Goal: Task Accomplishment & Management: Manage account settings

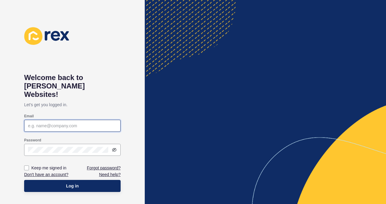
click at [59, 123] on input "Email" at bounding box center [72, 126] width 89 height 6
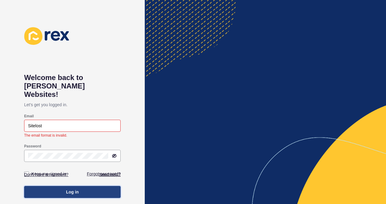
click at [65, 186] on button "Log in" at bounding box center [72, 192] width 96 height 12
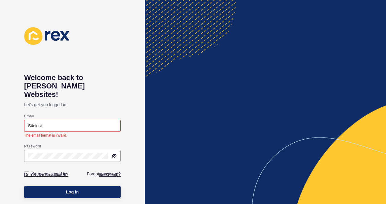
click at [116, 64] on div "Welcome back to [PERSON_NAME] Websites! Let's get you logged in. Email Sitelost…" at bounding box center [72, 102] width 96 height 150
click at [114, 154] on icon at bounding box center [114, 156] width 5 height 5
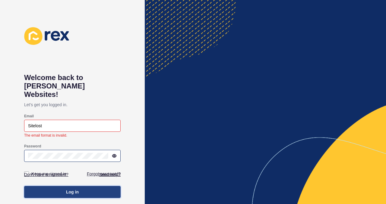
click at [69, 189] on span "Log in" at bounding box center [72, 192] width 13 height 6
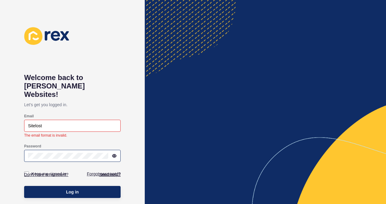
click at [109, 59] on div "Welcome back to [PERSON_NAME] Websites! Let's get you logged in. Email Sitelost…" at bounding box center [72, 102] width 96 height 150
drag, startPoint x: 55, startPoint y: 119, endPoint x: 21, endPoint y: 118, distance: 33.5
click at [21, 118] on div "Welcome back to [PERSON_NAME] Websites! Let's get you logged in. Email Sitelost…" at bounding box center [72, 102] width 145 height 204
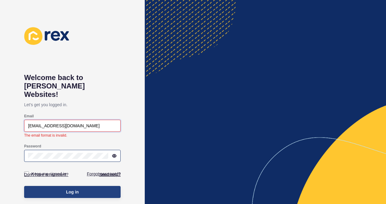
type input "[EMAIL_ADDRESS][DOMAIN_NAME]"
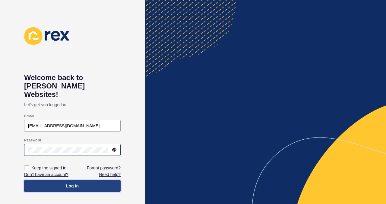
click at [72, 188] on div "Welcome back to [PERSON_NAME] Websites! Let's get you logged in. Email [EMAIL_A…" at bounding box center [72, 102] width 145 height 204
click at [74, 183] on span "Log in" at bounding box center [72, 186] width 13 height 6
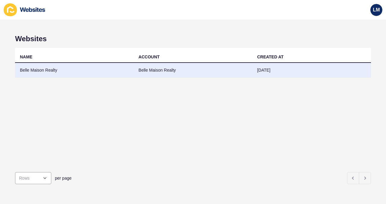
click at [48, 71] on td "Belle Maison Realty" at bounding box center [74, 70] width 118 height 15
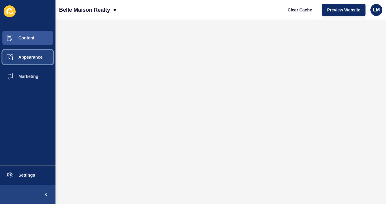
click at [31, 58] on span "Appearance" at bounding box center [20, 57] width 43 height 5
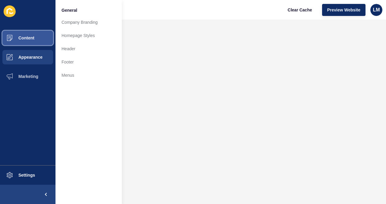
click at [29, 37] on span "Content" at bounding box center [16, 38] width 35 height 5
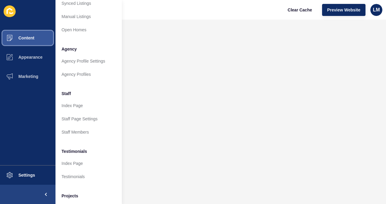
scroll to position [122, 0]
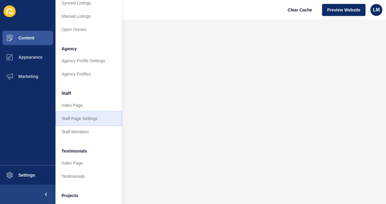
click at [74, 119] on link "Staff Page Settings" at bounding box center [88, 118] width 66 height 13
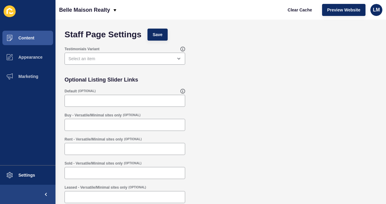
scroll to position [2, 0]
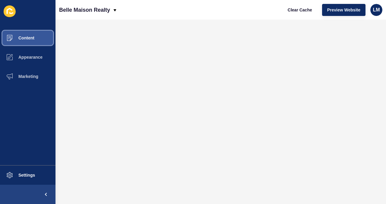
click at [26, 37] on span "Content" at bounding box center [16, 38] width 35 height 5
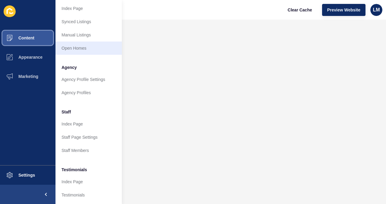
scroll to position [149, 0]
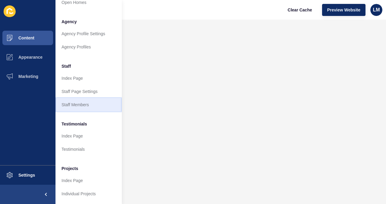
click at [80, 106] on link "Staff Members" at bounding box center [88, 104] width 66 height 13
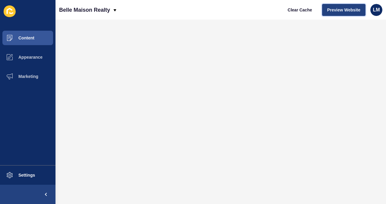
click at [339, 11] on span "Preview Website" at bounding box center [343, 10] width 33 height 6
click at [27, 38] on span "Content" at bounding box center [16, 38] width 35 height 5
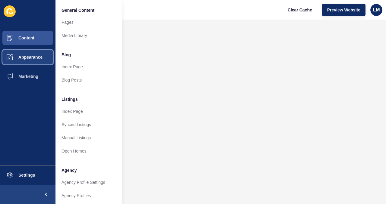
click at [37, 58] on span "Appearance" at bounding box center [20, 57] width 43 height 5
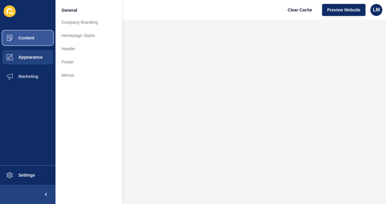
click at [34, 37] on span "Content" at bounding box center [16, 38] width 35 height 5
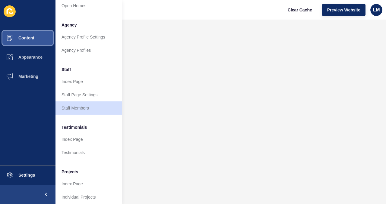
scroll to position [149, 0]
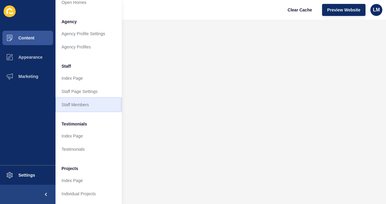
click at [81, 106] on link "Staff Members" at bounding box center [88, 104] width 66 height 13
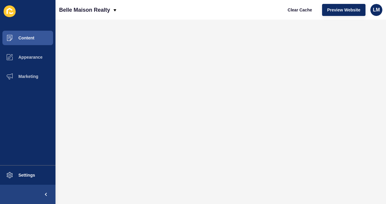
scroll to position [0, 0]
click at [23, 177] on span "Settings" at bounding box center [17, 175] width 36 height 5
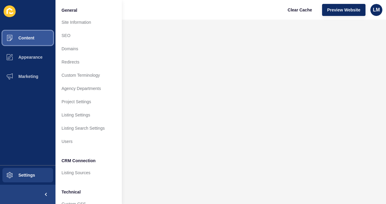
click at [32, 38] on span "Content" at bounding box center [16, 38] width 35 height 5
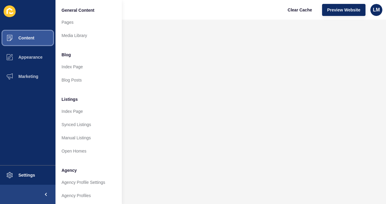
click at [30, 36] on span "Content" at bounding box center [16, 38] width 35 height 5
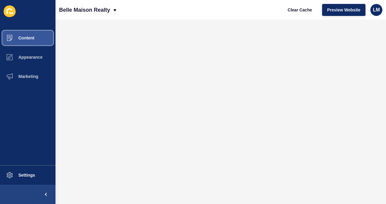
click at [28, 39] on span "Content" at bounding box center [16, 38] width 35 height 5
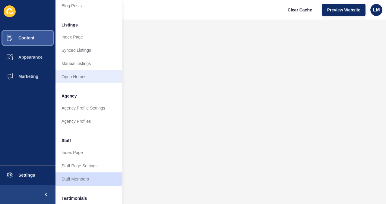
scroll to position [76, 0]
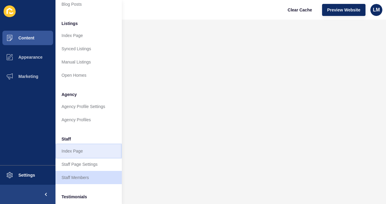
click at [78, 152] on link "Index Page" at bounding box center [88, 151] width 66 height 13
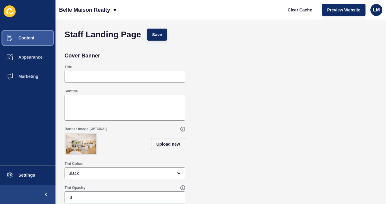
click at [24, 40] on span "Content" at bounding box center [16, 38] width 35 height 5
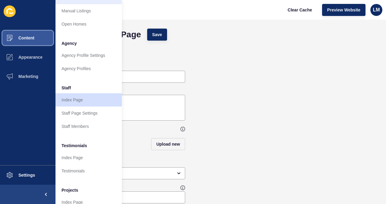
scroll to position [128, 0]
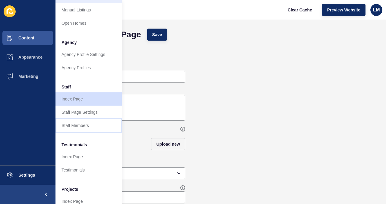
click at [76, 126] on link "Staff Members" at bounding box center [88, 125] width 66 height 13
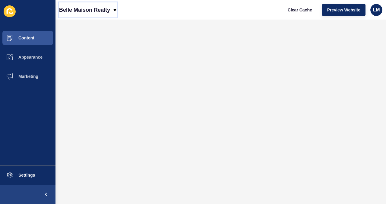
click at [115, 10] on icon at bounding box center [115, 10] width 3 height 2
click at [79, 27] on div "Back to website list" at bounding box center [85, 27] width 43 height 11
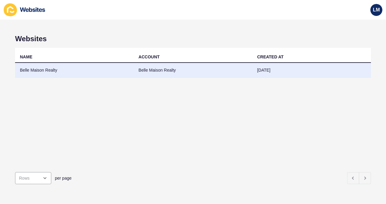
click at [57, 69] on td "Belle Maison Realty" at bounding box center [74, 70] width 118 height 15
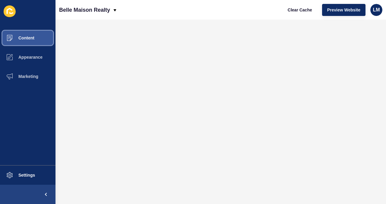
click at [29, 37] on span "Content" at bounding box center [16, 38] width 35 height 5
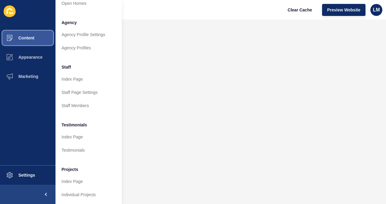
scroll to position [149, 0]
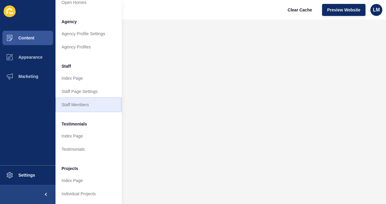
click at [82, 106] on link "Staff Members" at bounding box center [88, 104] width 66 height 13
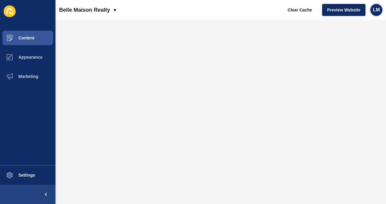
click at [378, 12] on span "LM" at bounding box center [376, 10] width 7 height 6
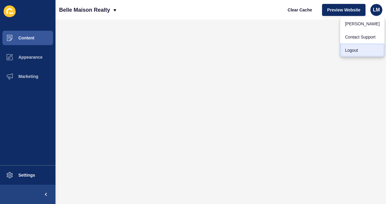
click at [352, 52] on link "Logout" at bounding box center [362, 50] width 44 height 13
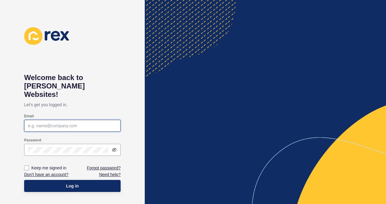
click at [77, 123] on input "Email" at bounding box center [72, 126] width 89 height 6
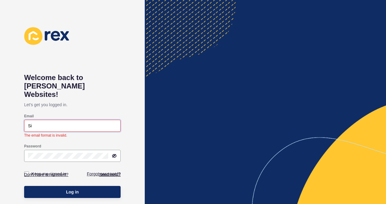
type input "S"
type input "[EMAIL_ADDRESS][DOMAIN_NAME]"
click at [24, 186] on button "Log in" at bounding box center [72, 192] width 96 height 12
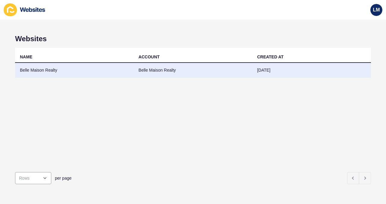
click at [55, 70] on td "Belle Maison Realty" at bounding box center [74, 70] width 118 height 15
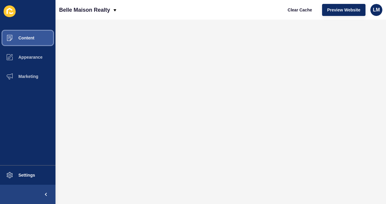
click at [27, 37] on span "Content" at bounding box center [16, 38] width 35 height 5
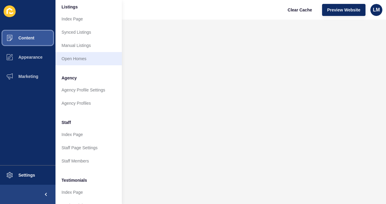
scroll to position [94, 0]
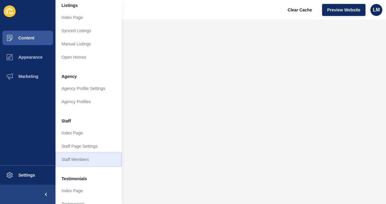
click at [77, 162] on link "Staff Members" at bounding box center [88, 159] width 66 height 13
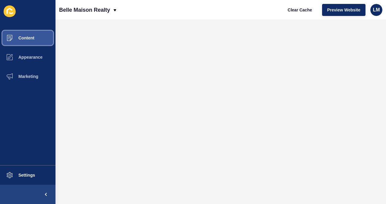
click at [25, 39] on span "Content" at bounding box center [16, 38] width 35 height 5
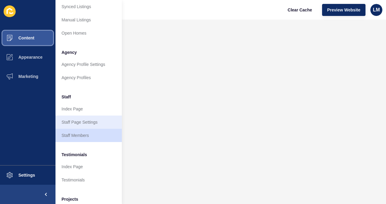
scroll to position [126, 0]
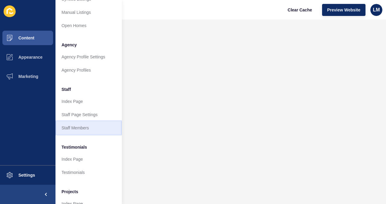
click at [85, 129] on link "Staff Members" at bounding box center [88, 128] width 66 height 13
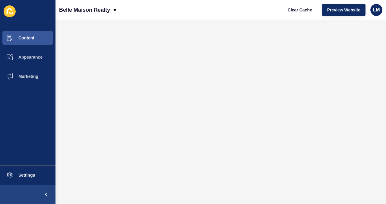
scroll to position [0, 0]
click at [34, 58] on span "Appearance" at bounding box center [20, 57] width 43 height 5
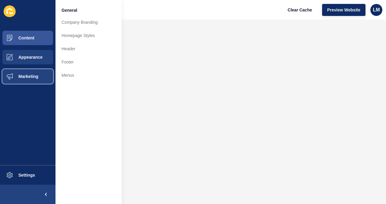
click at [30, 76] on span "Marketing" at bounding box center [18, 76] width 39 height 5
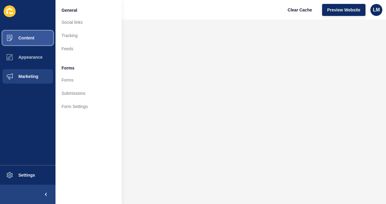
click at [35, 39] on button "Content" at bounding box center [27, 37] width 55 height 19
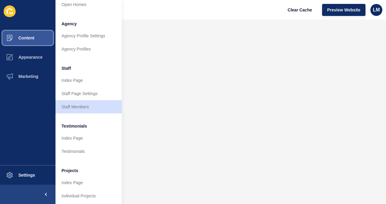
scroll to position [149, 0]
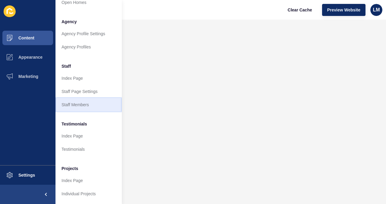
click at [78, 106] on link "Staff Members" at bounding box center [88, 104] width 66 height 13
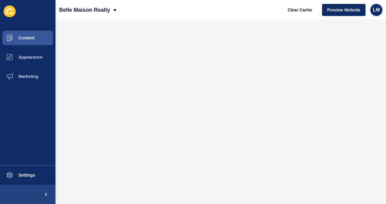
click at [377, 9] on span "LM" at bounding box center [376, 10] width 7 height 6
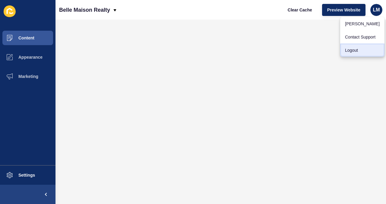
click at [352, 53] on link "Logout" at bounding box center [362, 50] width 44 height 13
